Goal: Task Accomplishment & Management: Manage account settings

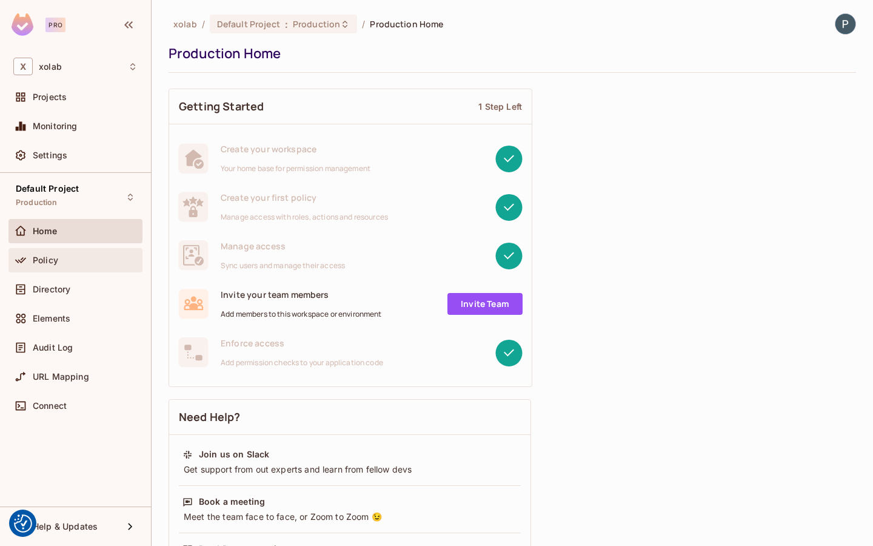
click at [61, 250] on div "Policy" at bounding box center [75, 260] width 134 height 24
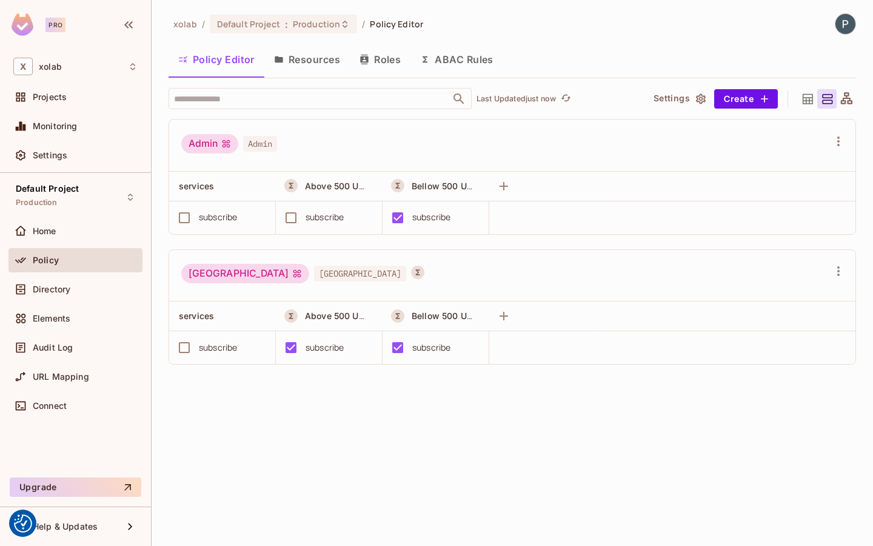
click at [463, 70] on button "ABAC Rules" at bounding box center [457, 59] width 93 height 30
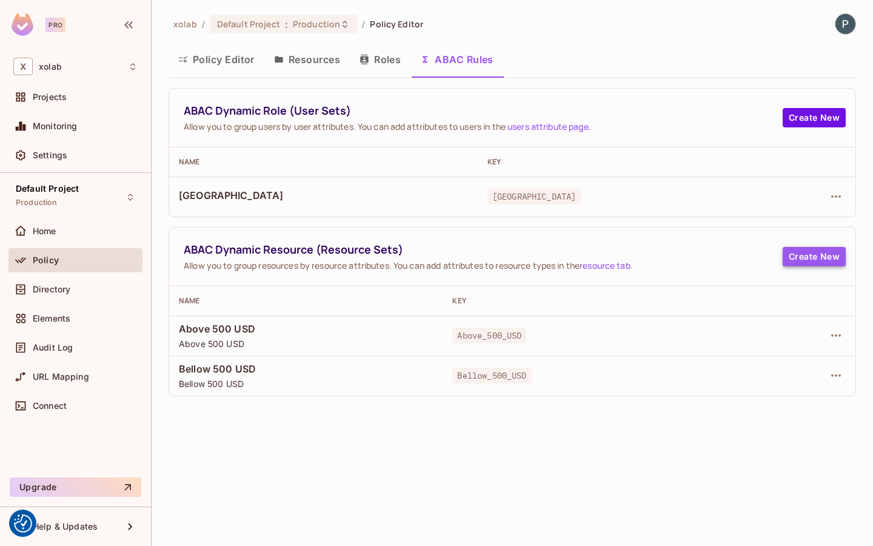
click at [816, 258] on button "Create New" at bounding box center [814, 256] width 63 height 19
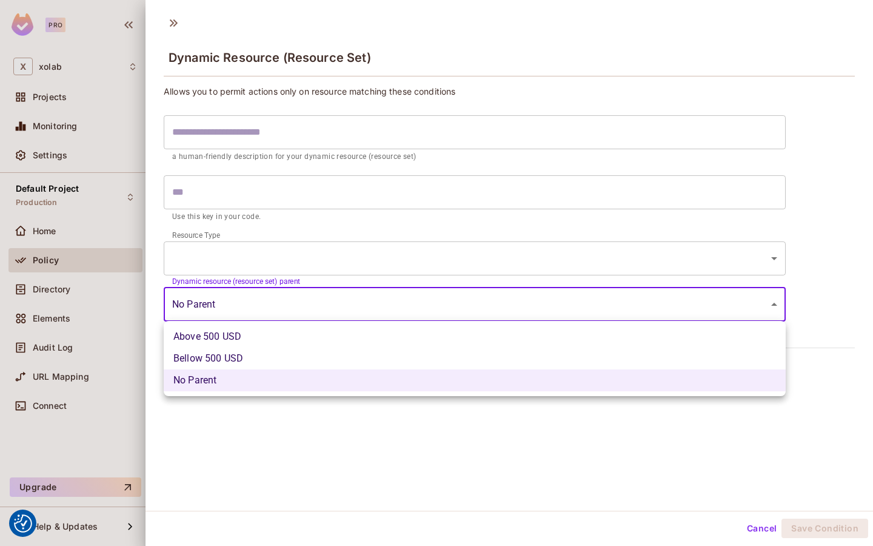
click at [468, 307] on body "We use cookies to enhance your browsing experience, serve personalized ads or c…" at bounding box center [436, 273] width 873 height 546
click at [420, 348] on li "Bellow 500 USD" at bounding box center [475, 359] width 622 height 22
type input "**********"
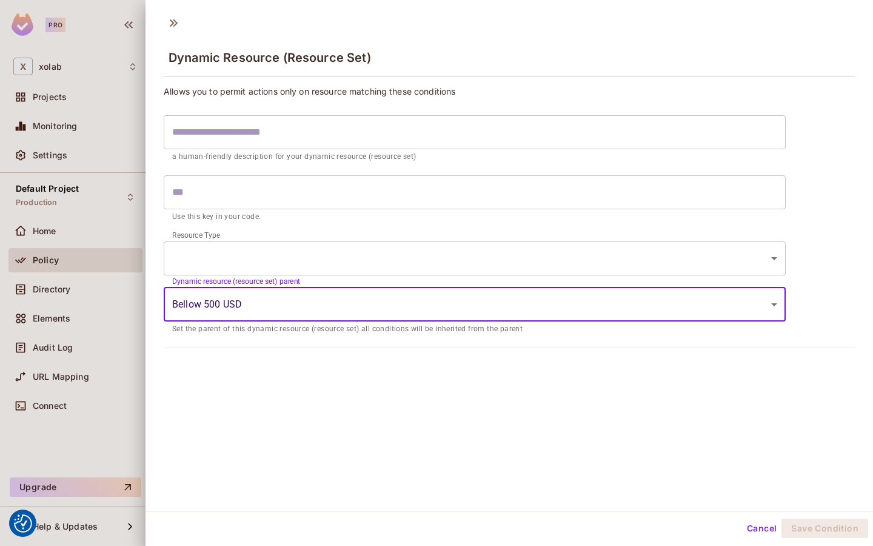
click at [413, 298] on body "We use cookies to enhance your browsing experience, serve personalized ads or c…" at bounding box center [436, 273] width 873 height 546
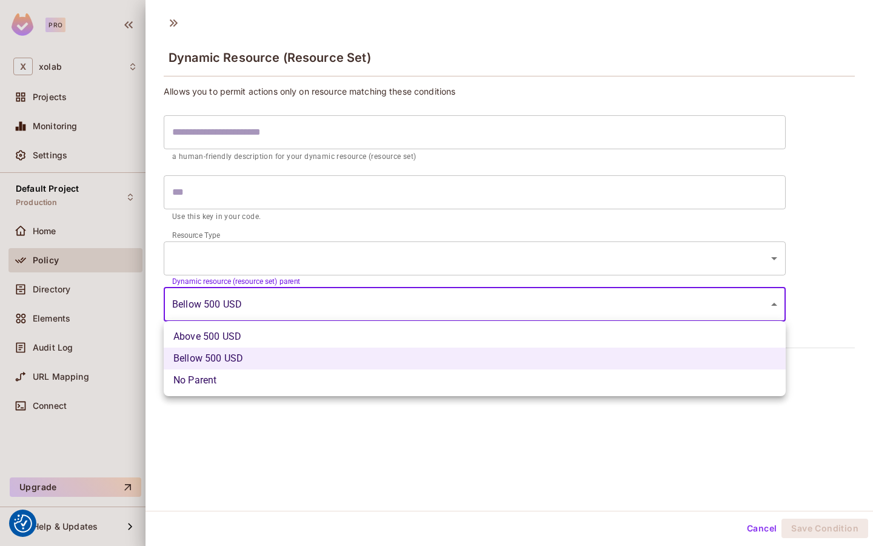
click at [385, 385] on li "No Parent" at bounding box center [475, 380] width 622 height 22
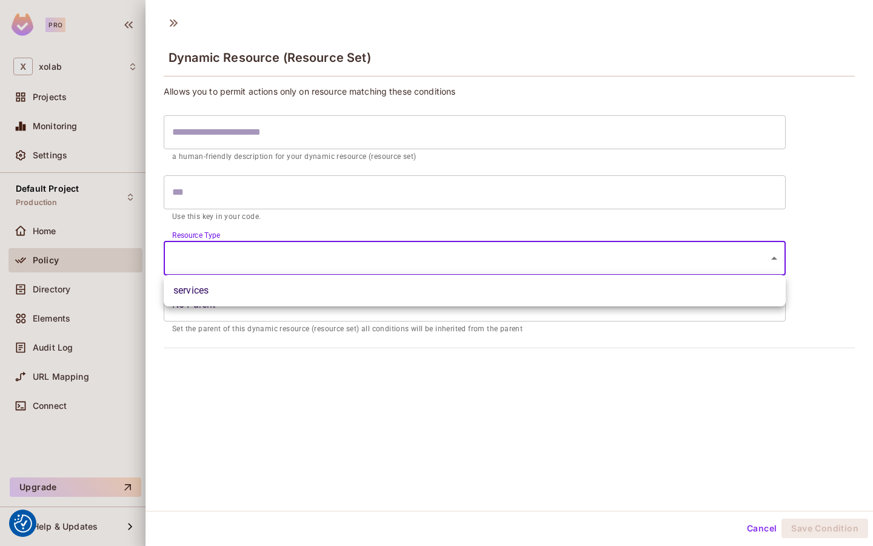
click at [387, 260] on body "We use cookies to enhance your browsing experience, serve personalized ads or c…" at bounding box center [436, 273] width 873 height 546
click at [375, 293] on li "services" at bounding box center [475, 291] width 622 height 22
type input "********"
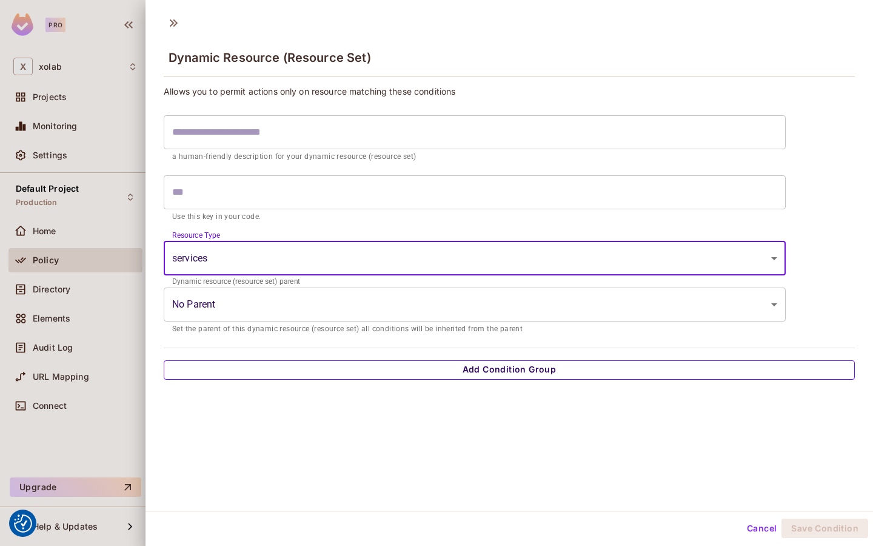
click at [366, 368] on button "Add Condition Group" at bounding box center [509, 369] width 691 height 19
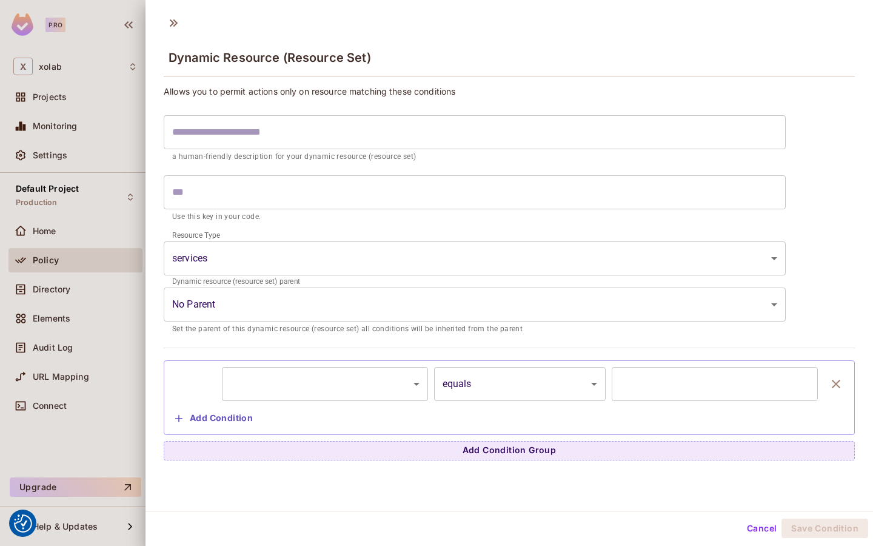
click at [352, 386] on body "We use cookies to enhance your browsing experience, serve personalized ads or c…" at bounding box center [436, 273] width 873 height 546
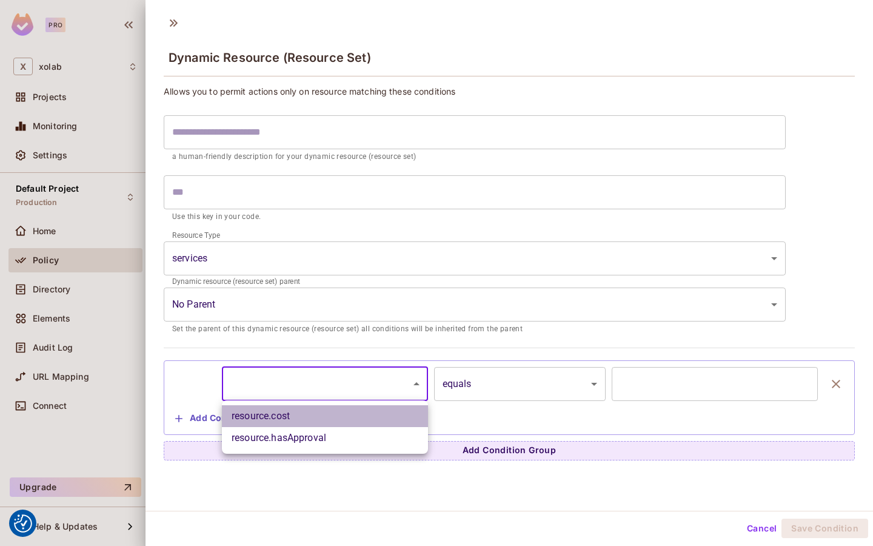
click at [349, 419] on li "resource.cost" at bounding box center [325, 416] width 206 height 22
type input "**********"
type input "*"
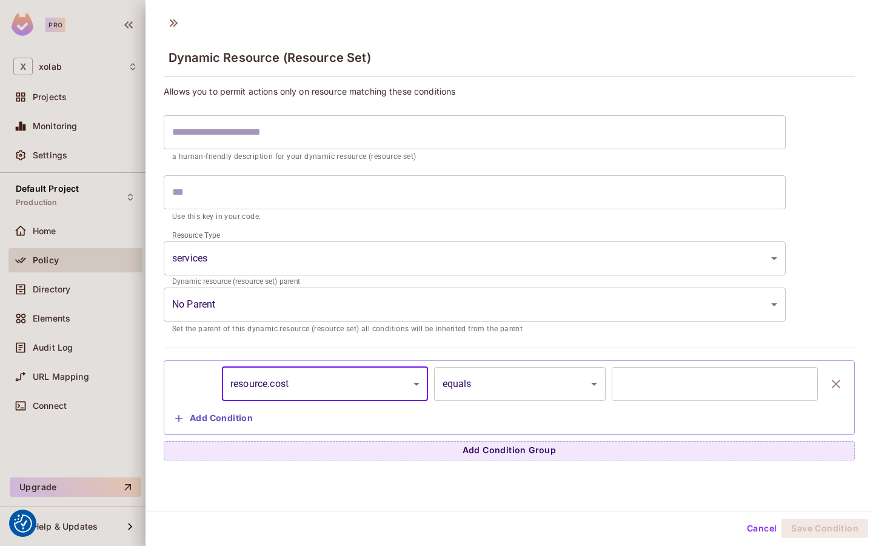
click at [635, 387] on input "*" at bounding box center [715, 384] width 206 height 34
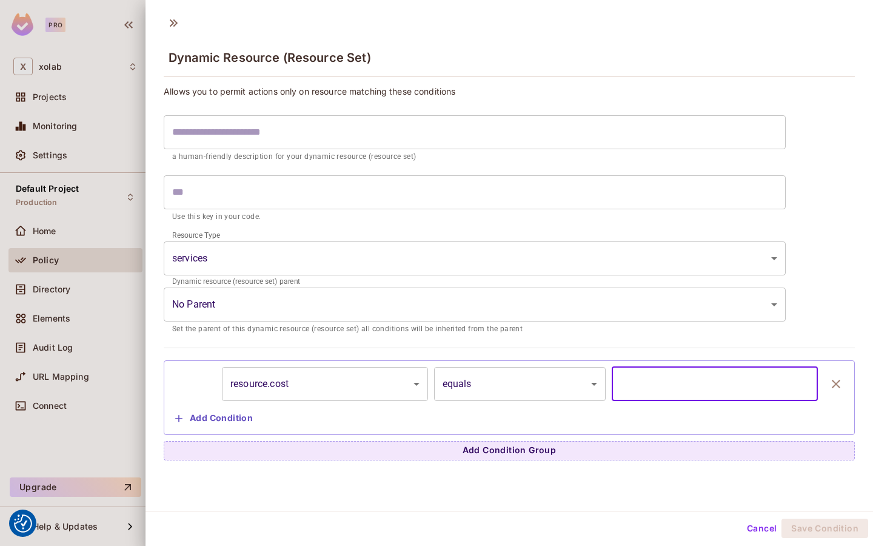
click at [453, 390] on body "We use cookies to enhance your browsing experience, serve personalized ads or c…" at bounding box center [436, 273] width 873 height 546
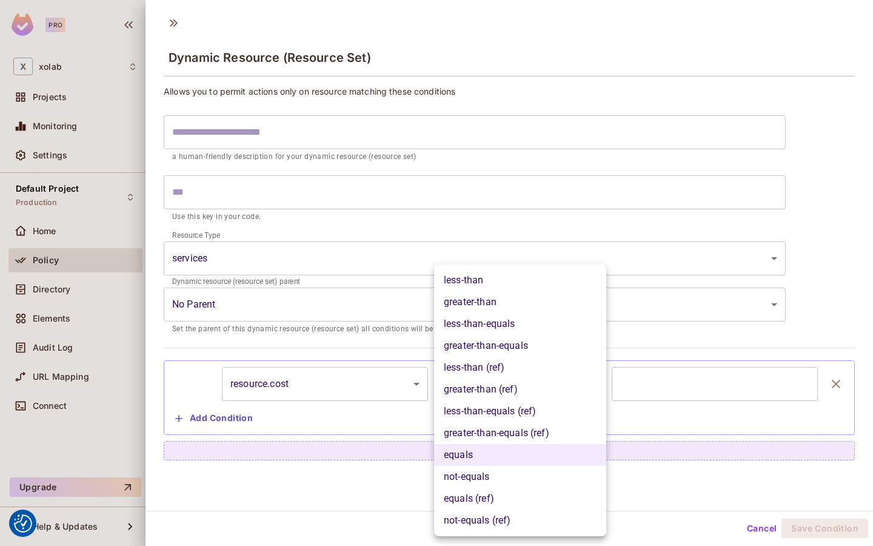
click at [485, 402] on li "less-than-equals (ref)" at bounding box center [520, 411] width 172 height 22
type input "**********"
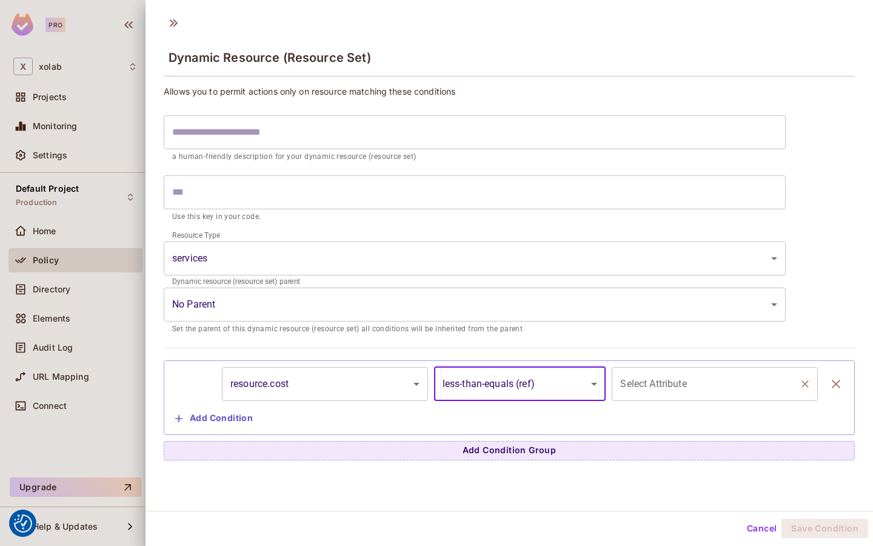
click at [667, 389] on input "Select Attribute" at bounding box center [705, 383] width 177 height 23
click at [512, 417] on div "**********" at bounding box center [509, 397] width 678 height 61
click at [77, 283] on div at bounding box center [436, 273] width 873 height 546
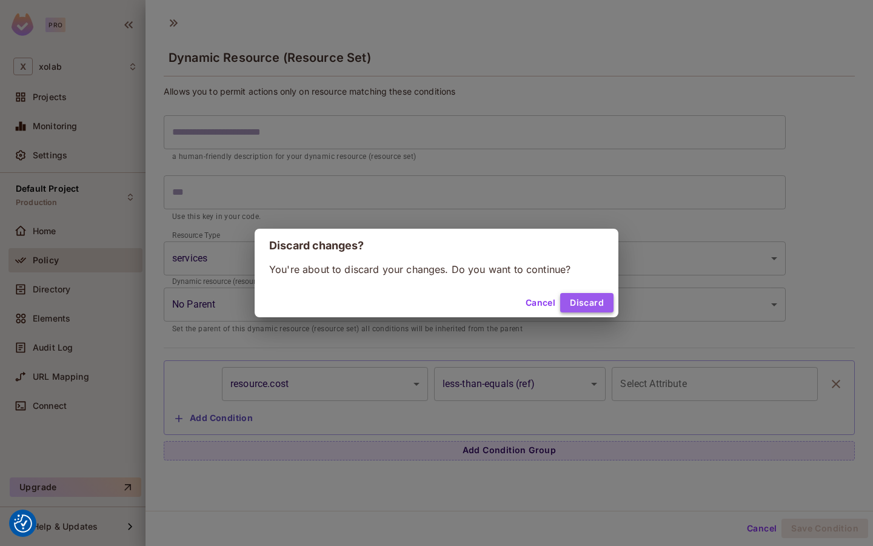
click at [578, 301] on button "Discard" at bounding box center [586, 302] width 53 height 19
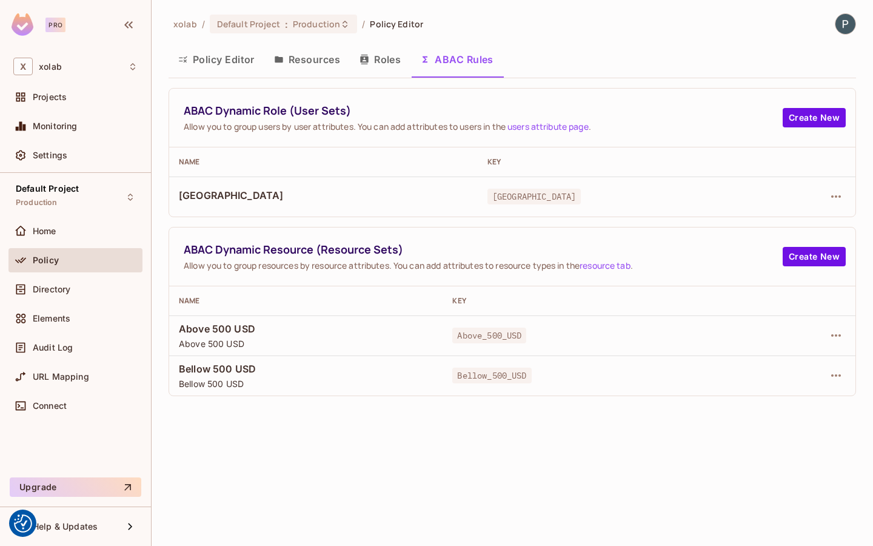
click at [578, 123] on link "users attribute page" at bounding box center [548, 127] width 81 height 12
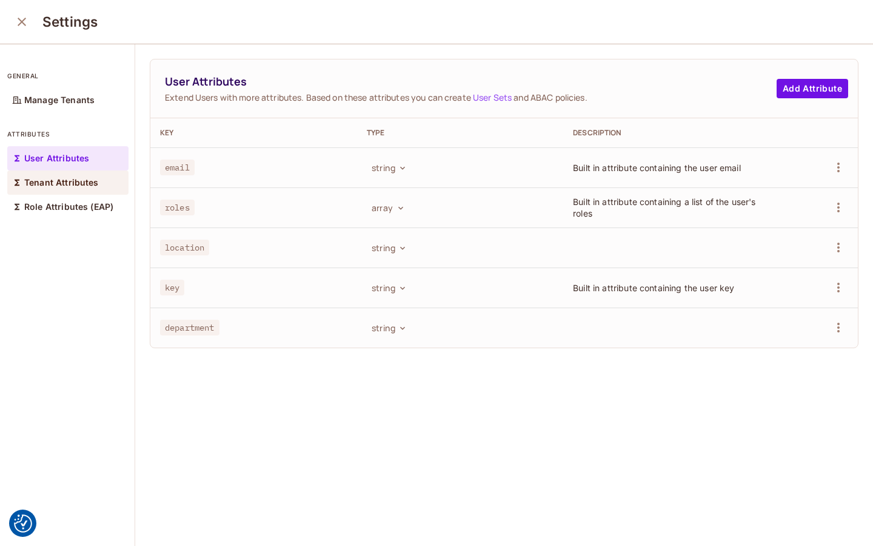
click at [102, 189] on div "Tenant Attributes" at bounding box center [67, 182] width 121 height 24
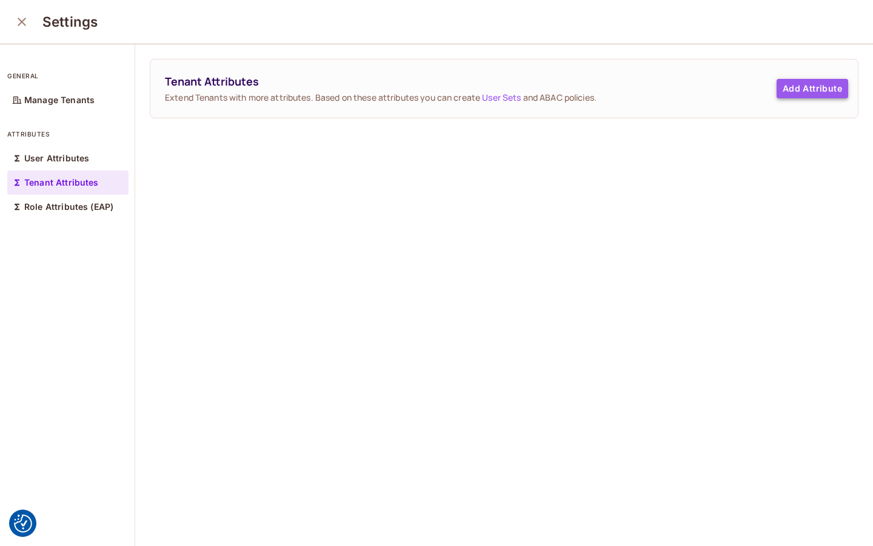
click at [802, 91] on button "Add Attribute" at bounding box center [813, 88] width 72 height 19
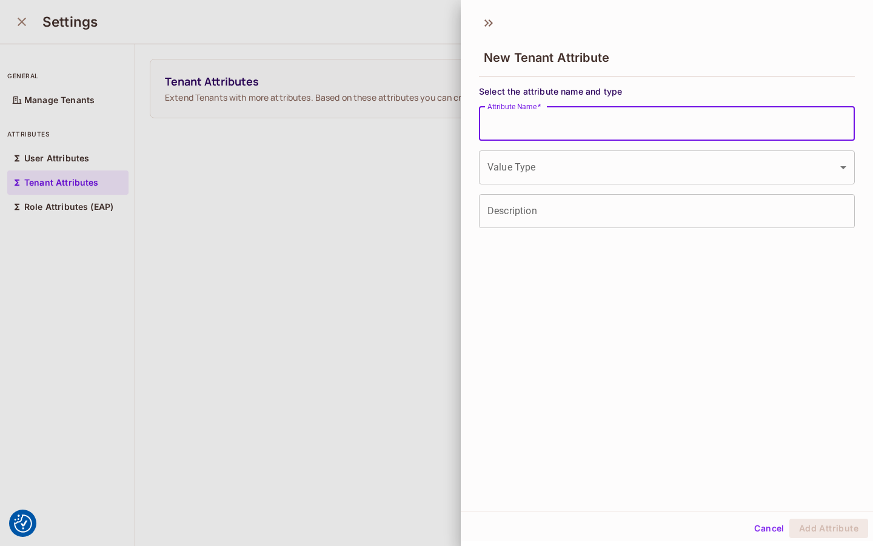
click at [556, 131] on input "Attribute Name   *" at bounding box center [667, 124] width 376 height 34
type input "****"
click at [727, 170] on body "We use cookies to enhance your browsing experience, serve personalized ads or c…" at bounding box center [436, 273] width 873 height 546
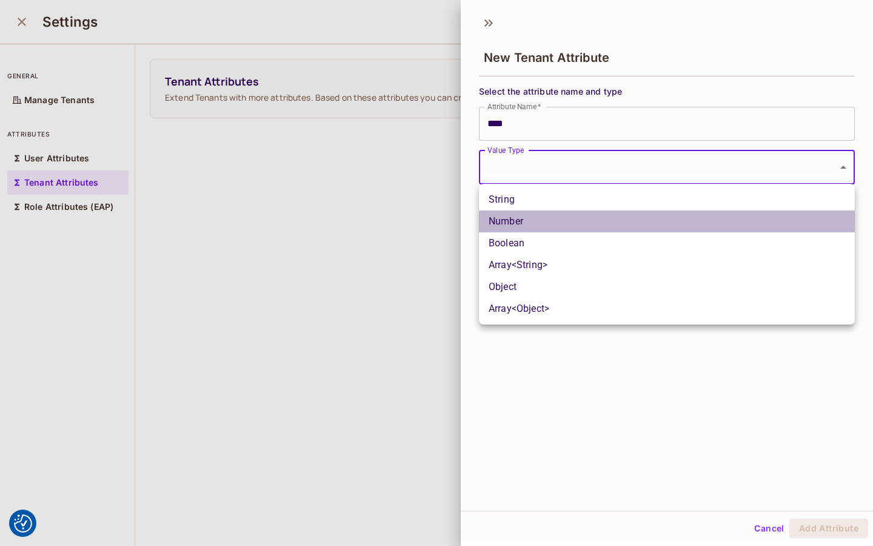
click at [707, 220] on li "Number" at bounding box center [667, 221] width 376 height 22
type input "******"
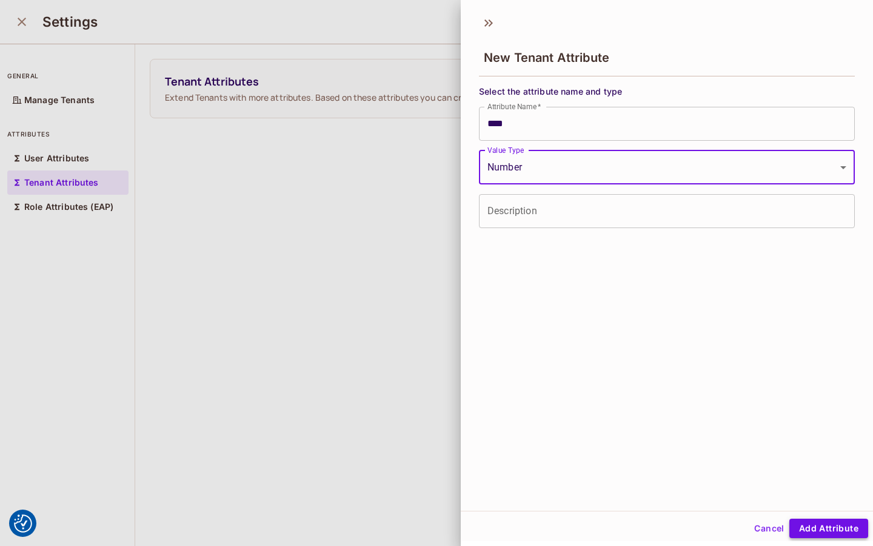
click at [817, 532] on button "Add Attribute" at bounding box center [829, 528] width 79 height 19
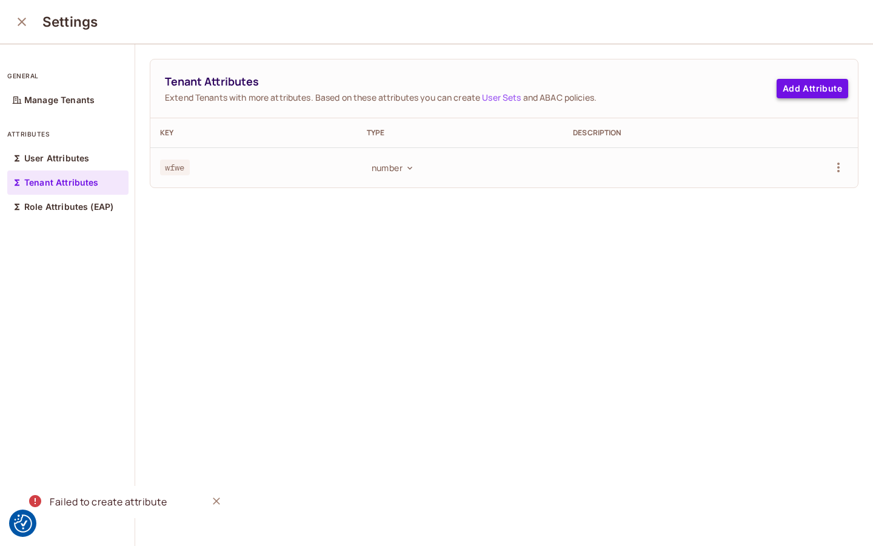
click at [814, 90] on button "Add Attribute" at bounding box center [813, 88] width 72 height 19
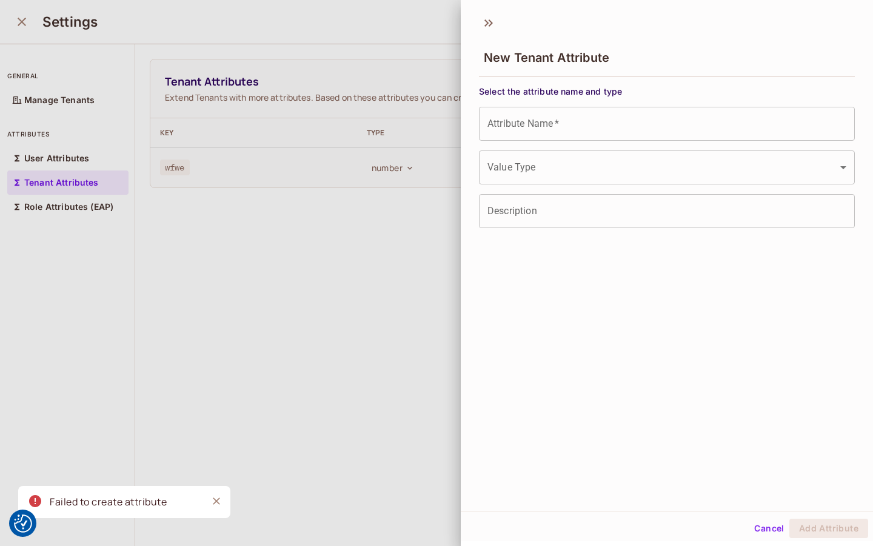
click at [406, 193] on div at bounding box center [436, 273] width 873 height 546
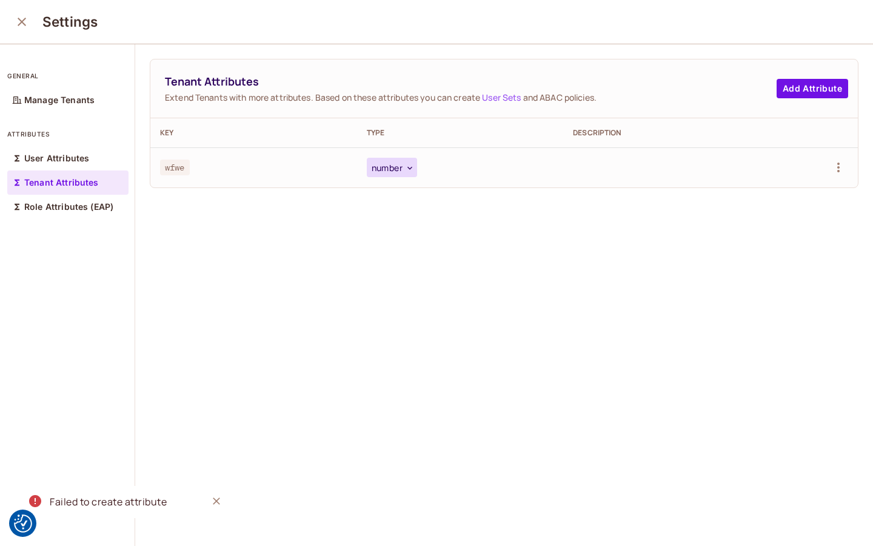
click at [400, 161] on button "number" at bounding box center [392, 167] width 50 height 19
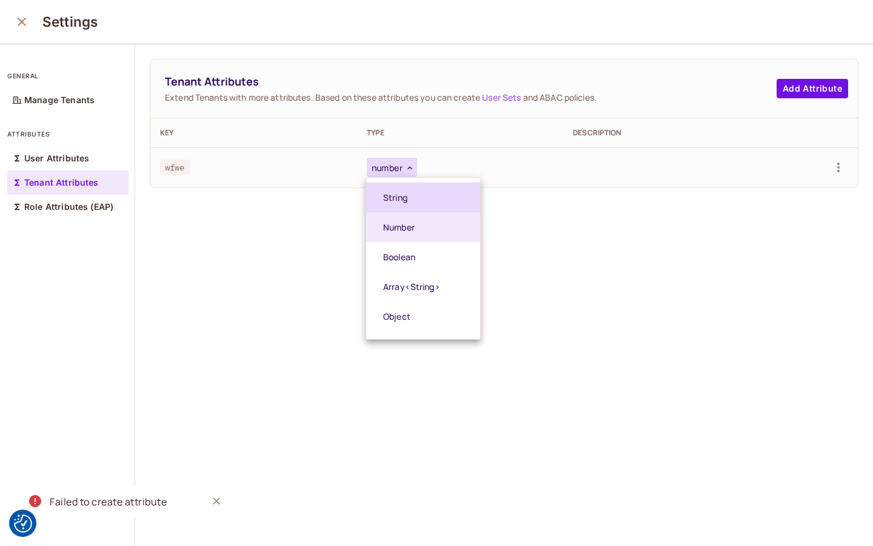
click at [397, 196] on span "String" at bounding box center [430, 198] width 94 height 12
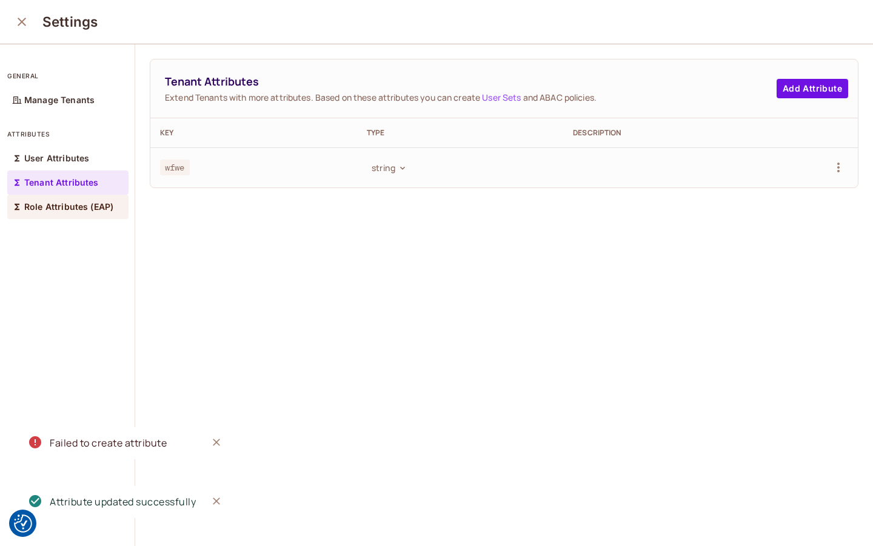
click at [87, 207] on p "Role Attributes (EAP)" at bounding box center [68, 207] width 89 height 10
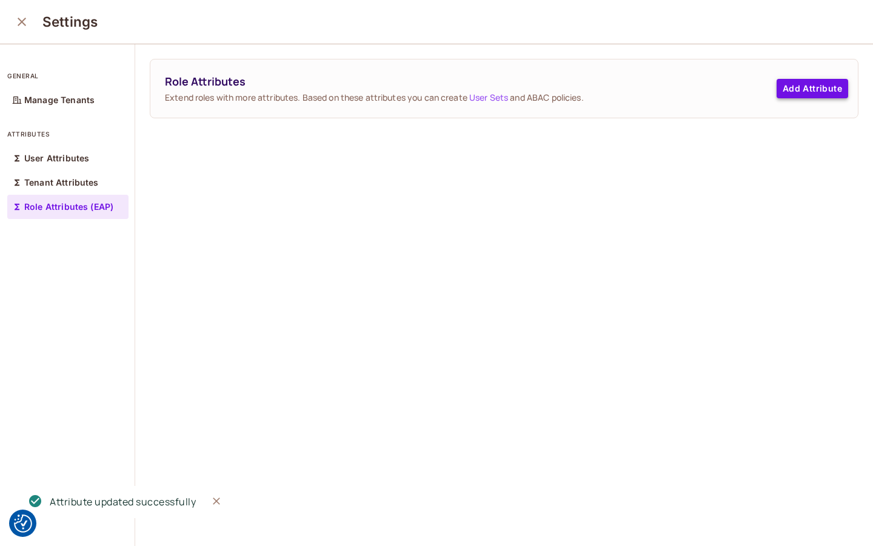
click at [820, 82] on button "Add Attribute" at bounding box center [813, 88] width 72 height 19
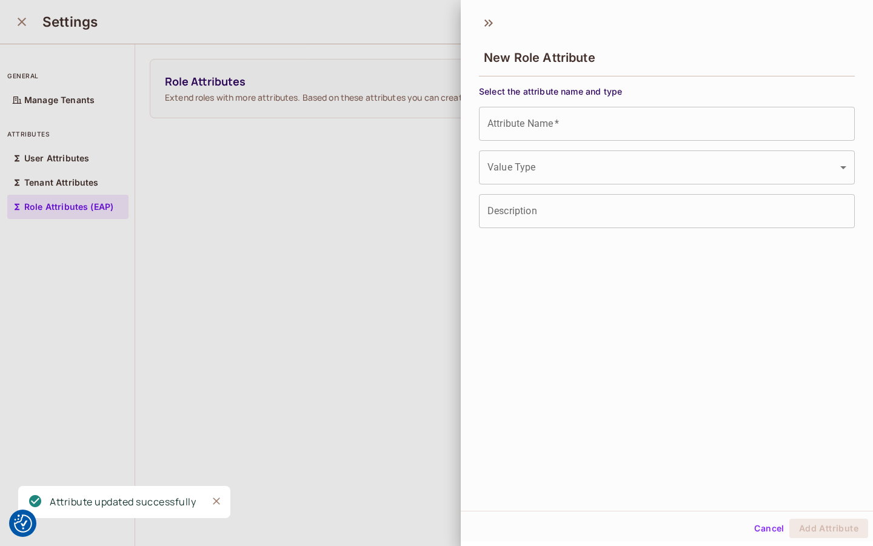
click at [562, 124] on input "Attribute Name   *" at bounding box center [667, 124] width 376 height 34
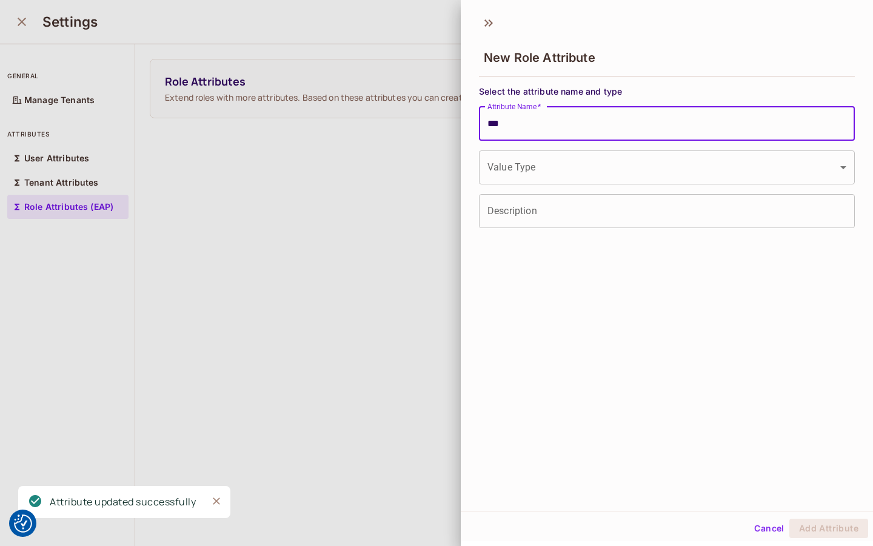
type input "***"
click at [542, 176] on body "We use cookies to enhance your browsing experience, serve personalized ads or c…" at bounding box center [436, 273] width 873 height 546
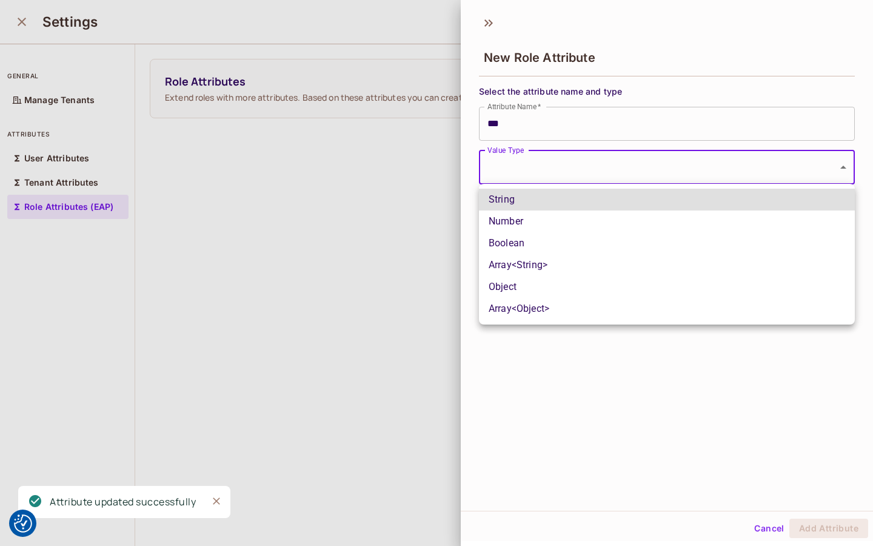
click at [536, 218] on li "Number" at bounding box center [667, 221] width 376 height 22
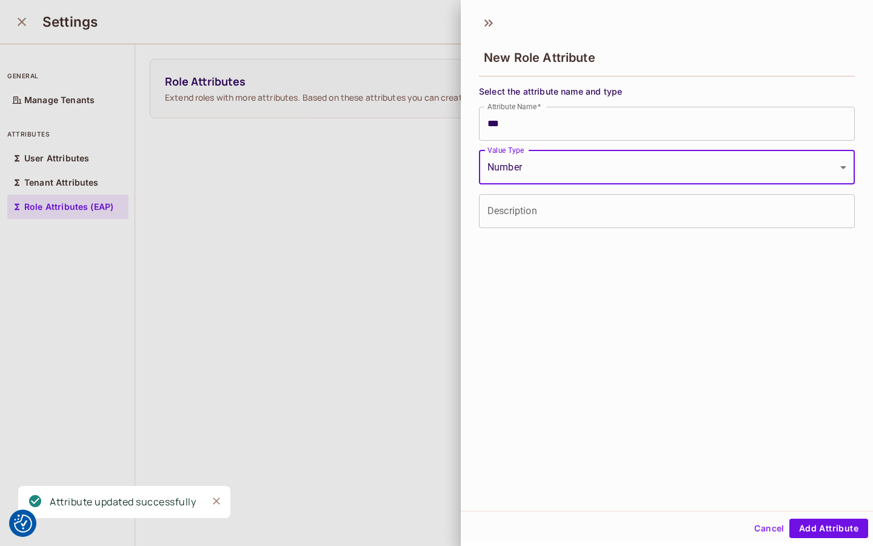
click at [524, 165] on body "We use cookies to enhance your browsing experience, serve personalized ads or c…" at bounding box center [436, 273] width 873 height 546
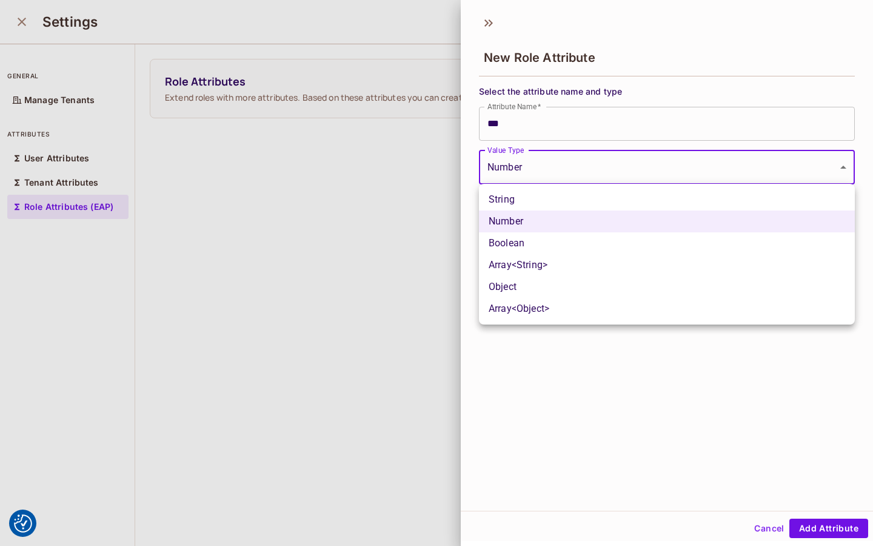
click at [524, 187] on ul "String Number Boolean Array<String> Object Array<Object>" at bounding box center [667, 254] width 376 height 141
click at [523, 196] on li "String" at bounding box center [667, 200] width 376 height 22
type input "******"
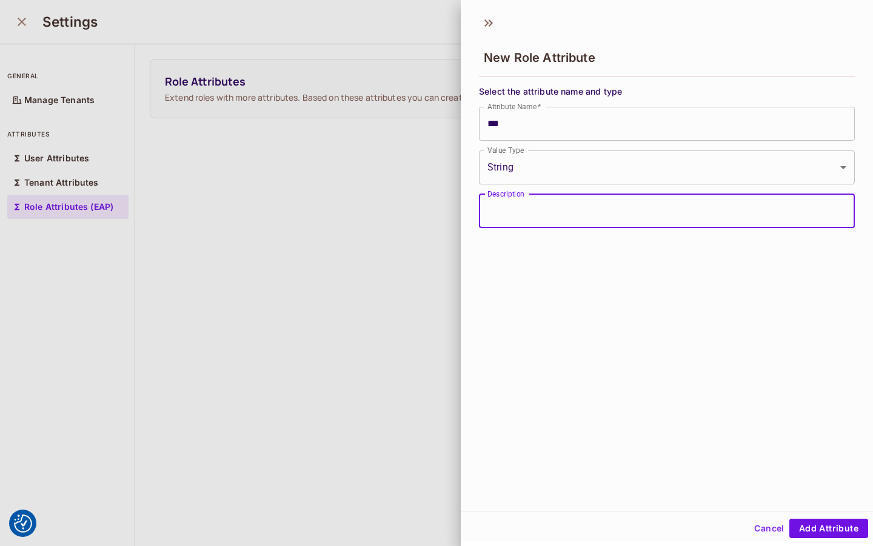
click at [523, 218] on input "Description" at bounding box center [667, 211] width 376 height 34
type input "***"
click at [830, 537] on button "Add Attribute" at bounding box center [829, 528] width 79 height 19
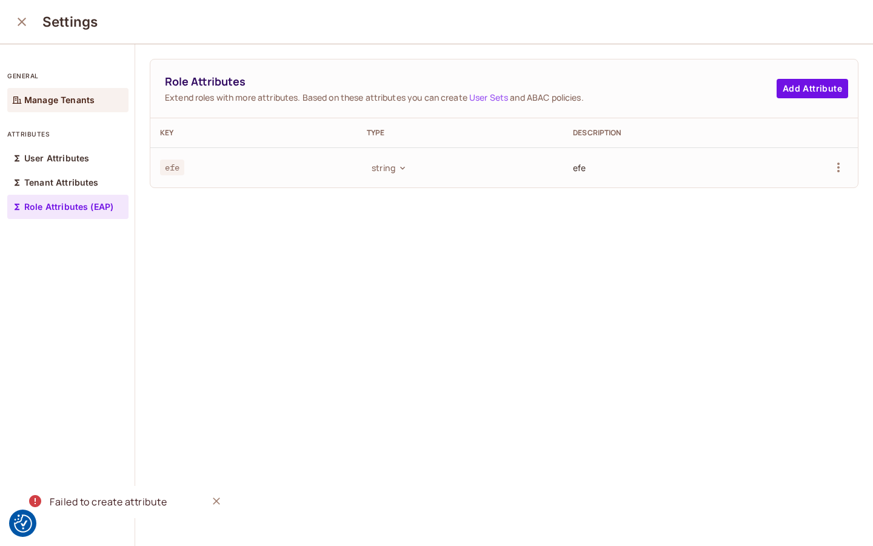
click at [52, 101] on p "Manage Tenants" at bounding box center [59, 100] width 70 height 10
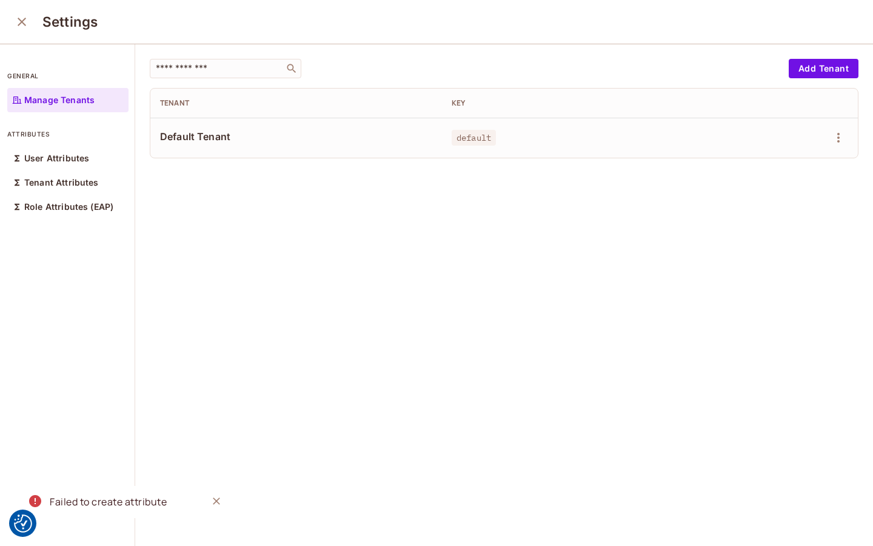
click at [22, 29] on icon "close" at bounding box center [22, 22] width 15 height 15
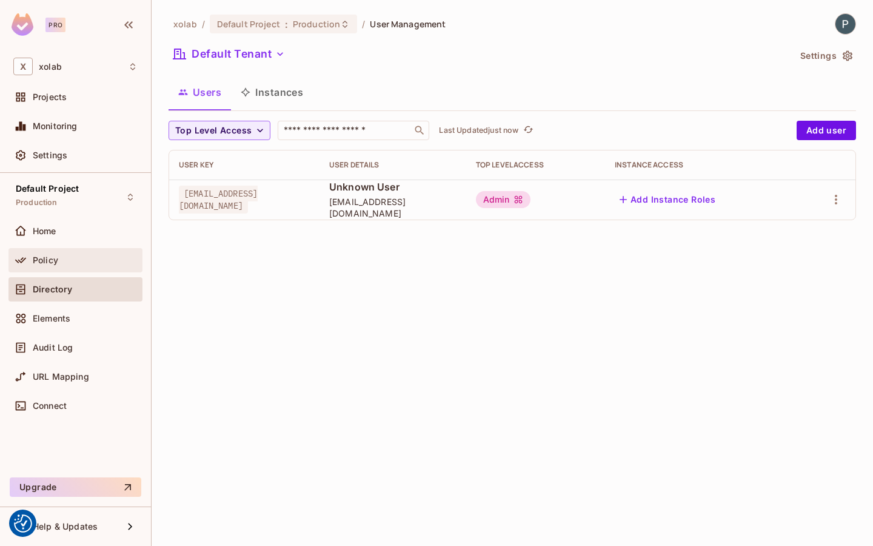
click at [63, 270] on div "Policy" at bounding box center [75, 260] width 134 height 24
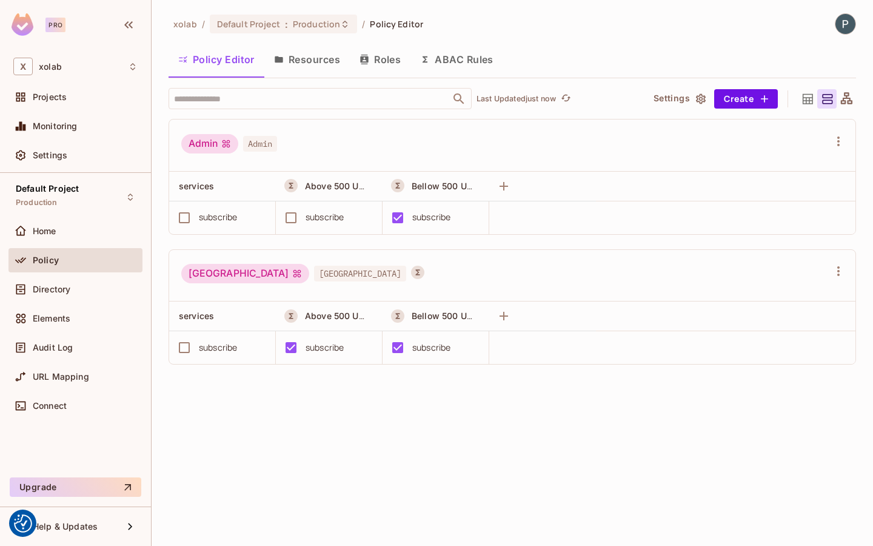
click at [469, 62] on button "ABAC Rules" at bounding box center [457, 59] width 93 height 30
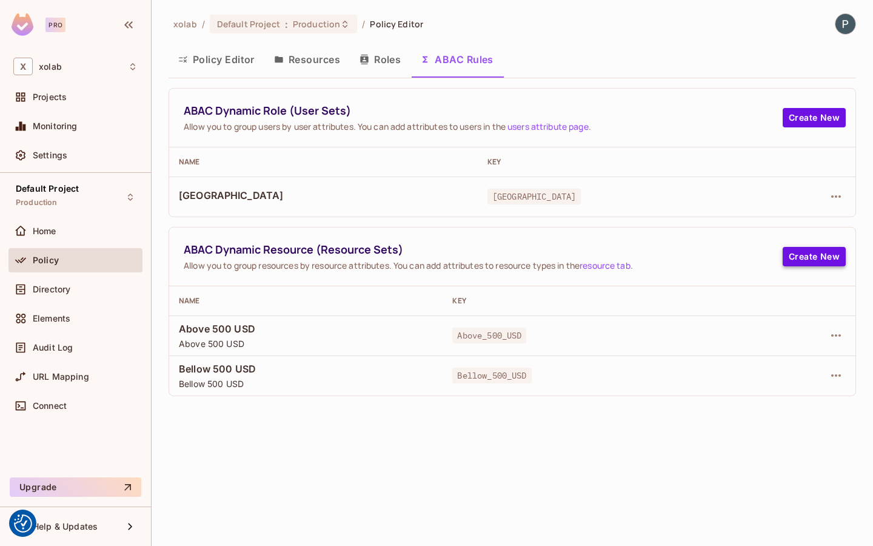
click at [815, 255] on button "Create New" at bounding box center [814, 256] width 63 height 19
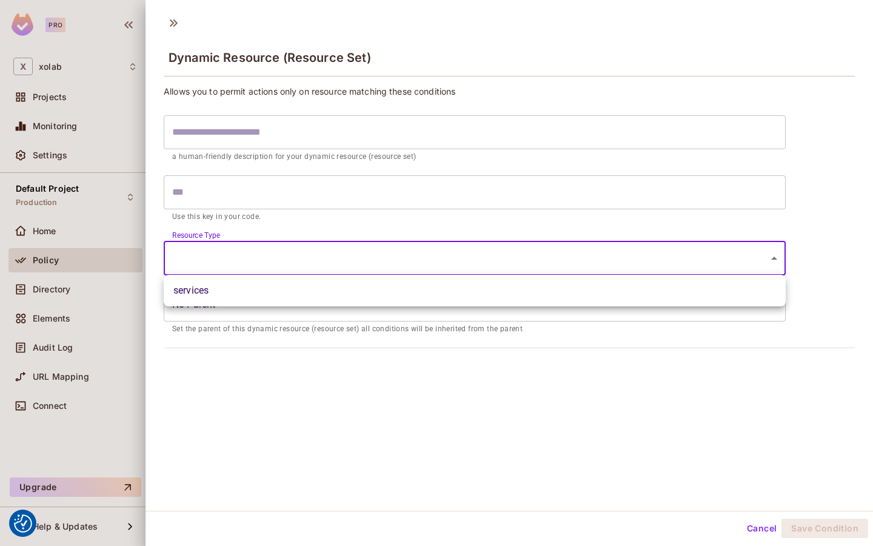
click at [455, 264] on body "We use cookies to enhance your browsing experience, serve personalized ads or c…" at bounding box center [436, 273] width 873 height 546
click at [446, 310] on div at bounding box center [436, 273] width 873 height 546
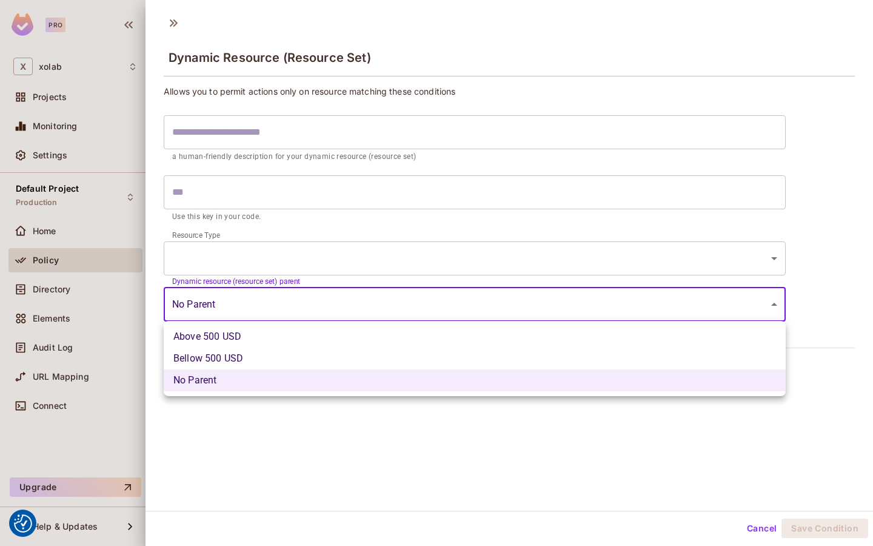
click at [440, 300] on body "We use cookies to enhance your browsing experience, serve personalized ads or c…" at bounding box center [436, 273] width 873 height 546
click at [442, 238] on div at bounding box center [436, 273] width 873 height 546
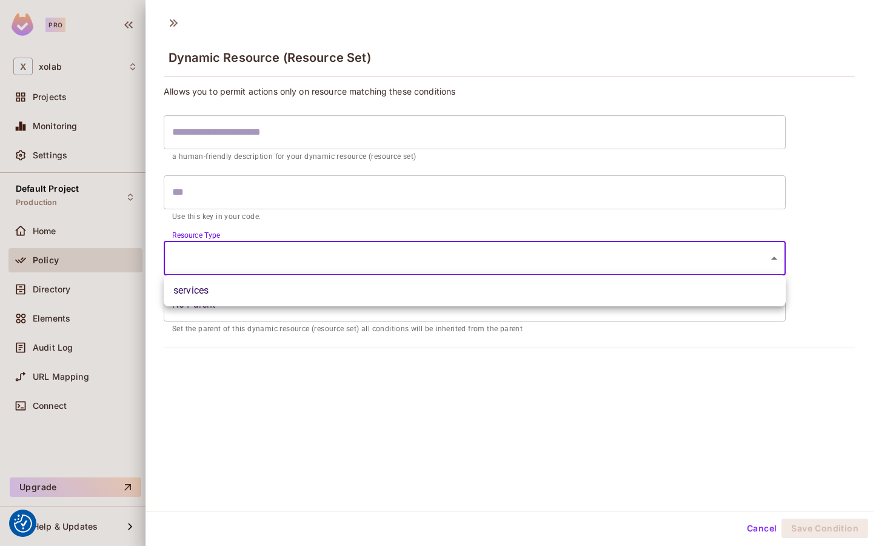
click at [440, 256] on body "We use cookies to enhance your browsing experience, serve personalized ads or c…" at bounding box center [436, 273] width 873 height 546
click at [417, 285] on li "services" at bounding box center [475, 291] width 622 height 22
type input "********"
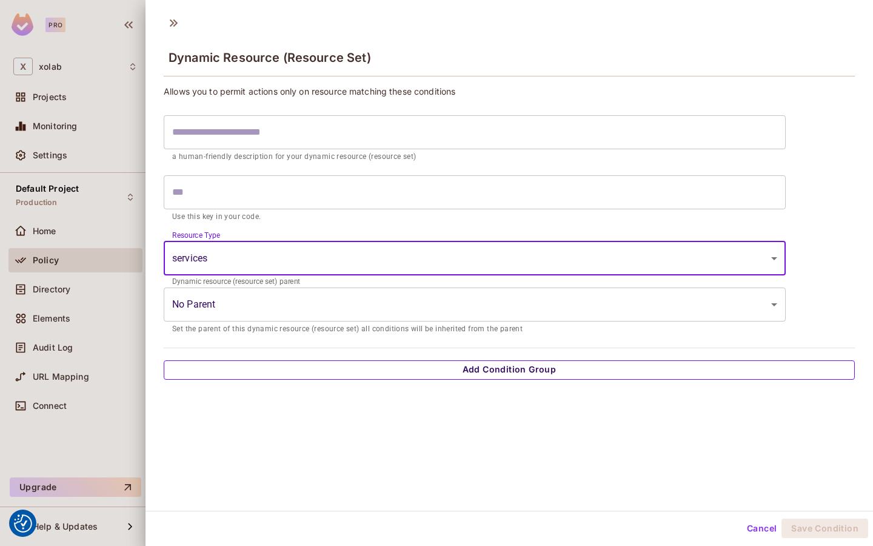
click at [380, 372] on button "Add Condition Group" at bounding box center [509, 369] width 691 height 19
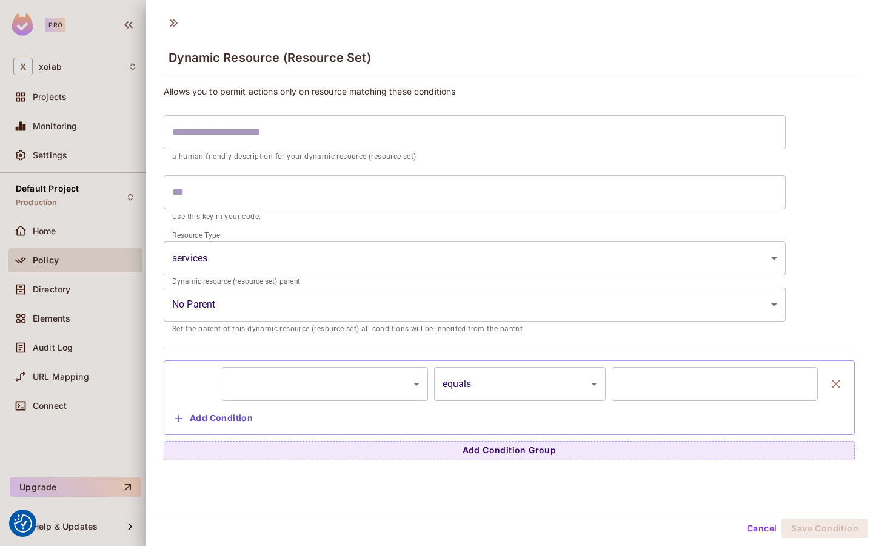
click at [353, 378] on body "We use cookies to enhance your browsing experience, serve personalized ads or c…" at bounding box center [436, 273] width 873 height 546
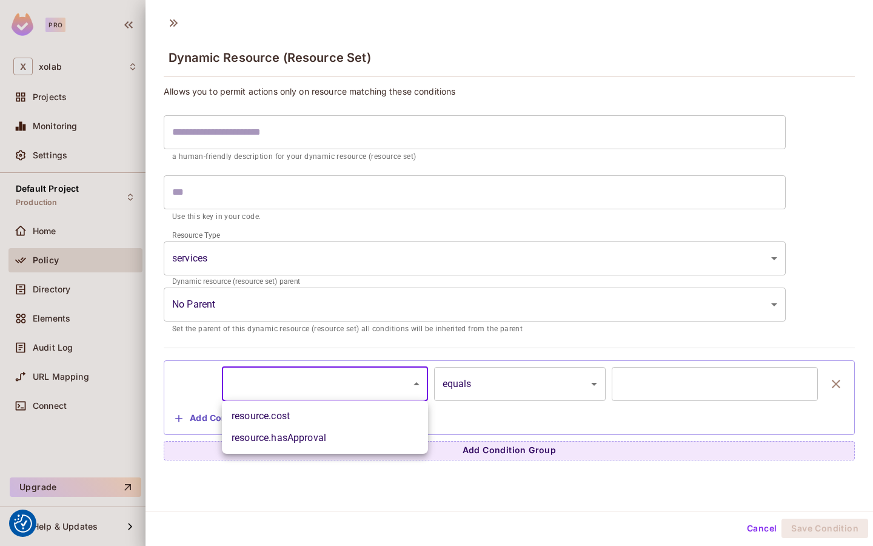
click at [360, 420] on li "resource.cost" at bounding box center [325, 416] width 206 height 22
type input "**********"
type input "*"
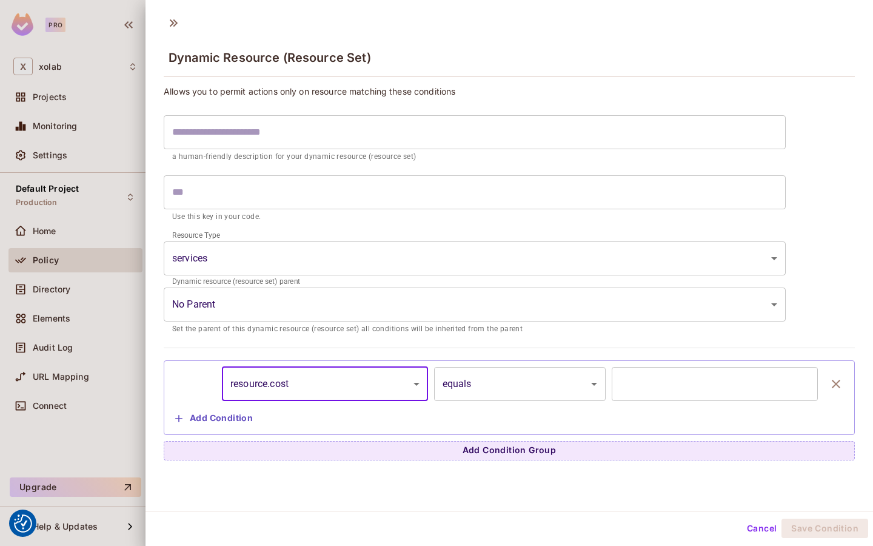
click at [541, 399] on body "We use cookies to enhance your browsing experience, serve personalized ads or c…" at bounding box center [436, 273] width 873 height 546
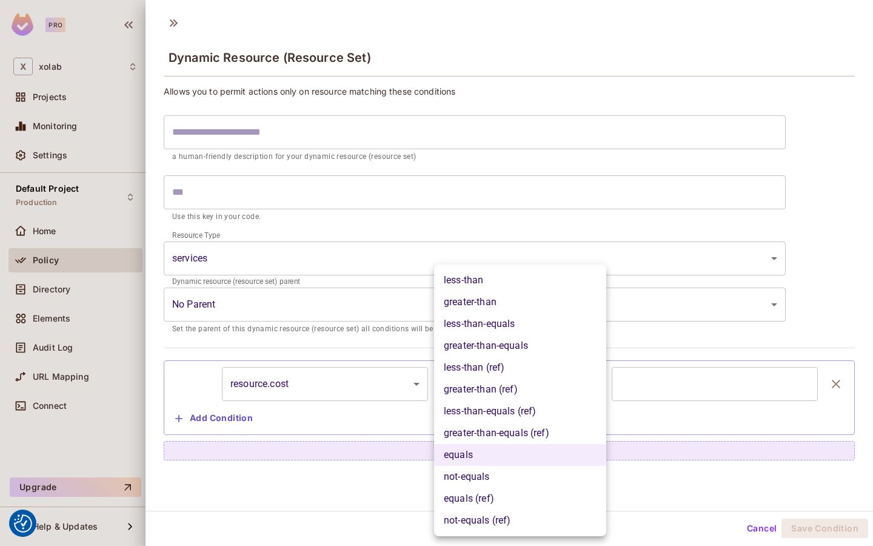
click at [534, 441] on li "greater-than-equals (ref)" at bounding box center [520, 433] width 172 height 22
type input "**********"
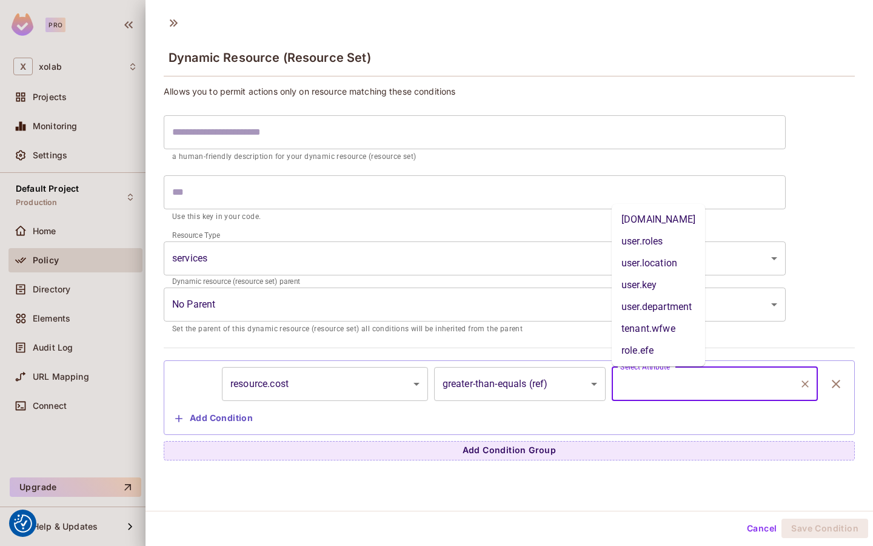
click at [685, 377] on input "Select Attribute" at bounding box center [705, 383] width 177 height 23
click at [731, 371] on div "Select Attribute" at bounding box center [715, 384] width 206 height 34
click at [706, 386] on input "Select Attribute" at bounding box center [705, 383] width 177 height 23
click at [50, 129] on div at bounding box center [436, 273] width 873 height 546
